Goal: Information Seeking & Learning: Learn about a topic

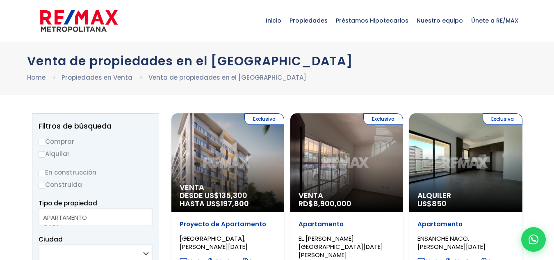
select select
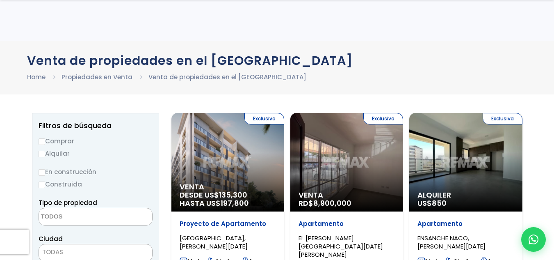
scroll to position [260, 0]
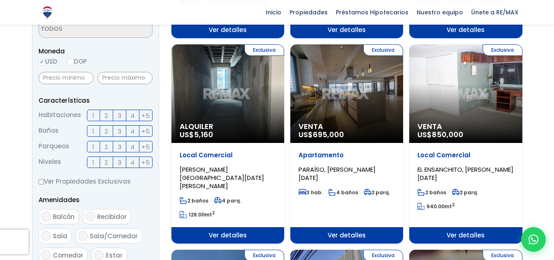
click at [336, 165] on span "PARAÍSO, [PERSON_NAME][DATE]" at bounding box center [337, 173] width 77 height 17
click at [340, 227] on span "Ver detalles" at bounding box center [347, 235] width 113 height 16
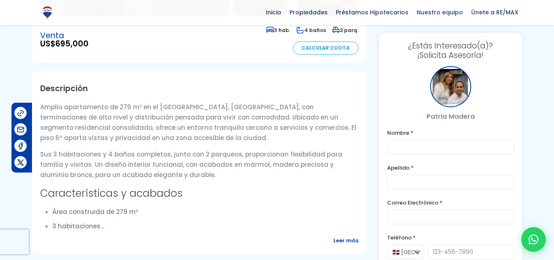
scroll to position [223, 0]
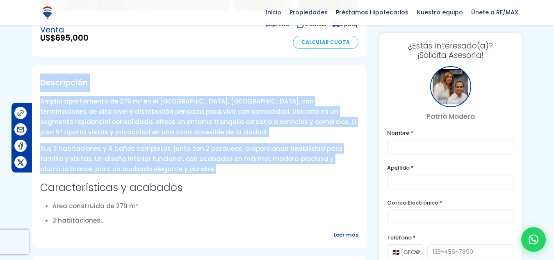
drag, startPoint x: 41, startPoint y: 81, endPoint x: 215, endPoint y: 172, distance: 195.5
click at [215, 172] on div "Descripción Amplio apartamento de 279 m² en el [GEOGRAPHIC_DATA], [GEOGRAPHIC_D…" at bounding box center [199, 156] width 335 height 183
copy div "Descripción Amplio apartamento de 279 m² en el [GEOGRAPHIC_DATA], [GEOGRAPHIC_D…"
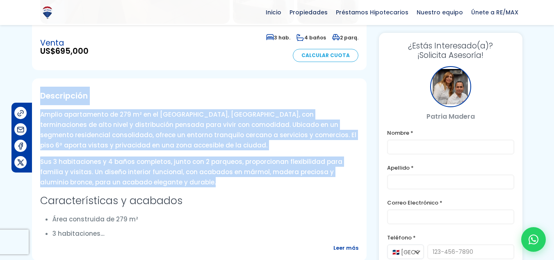
scroll to position [0, 0]
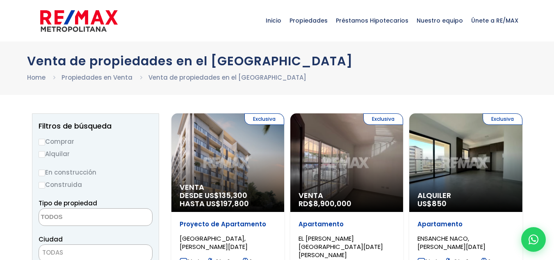
select select
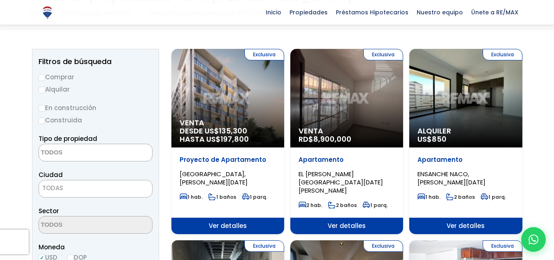
scroll to position [62, 0]
